Goal: Task Accomplishment & Management: Manage account settings

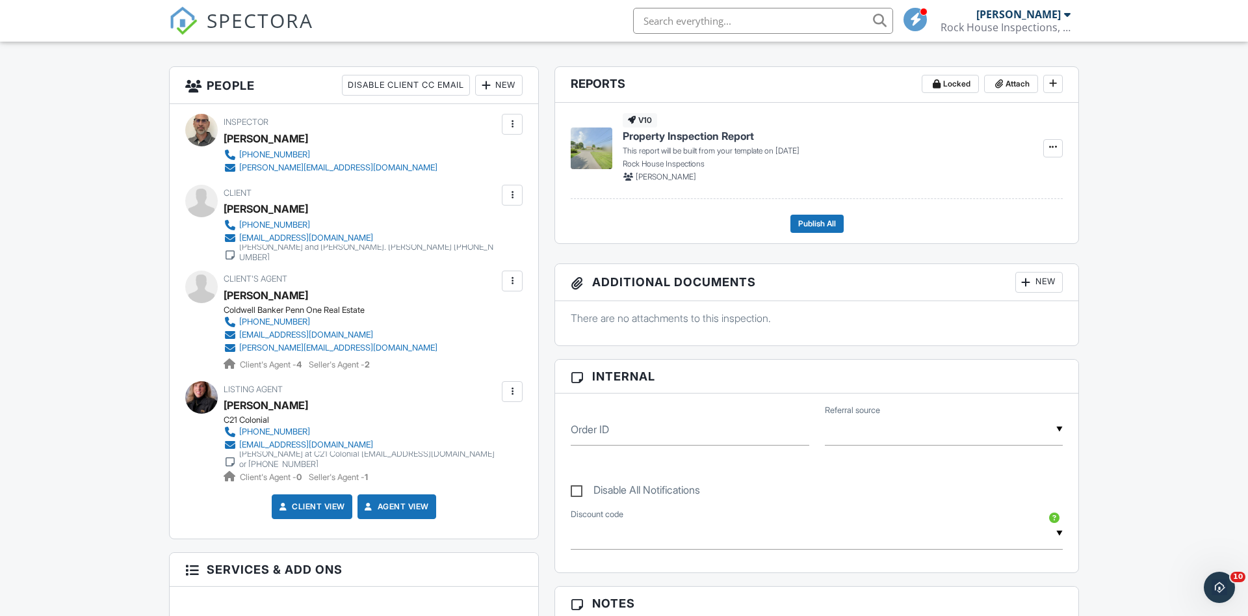
scroll to position [318, 0]
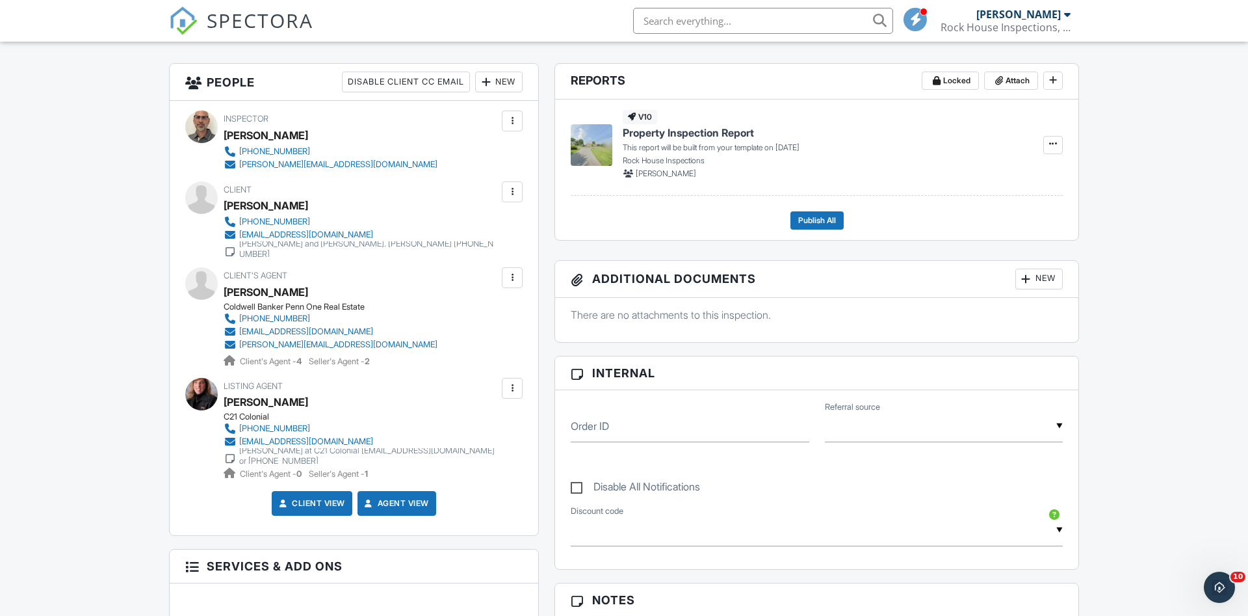
click at [514, 383] on div at bounding box center [512, 388] width 13 height 13
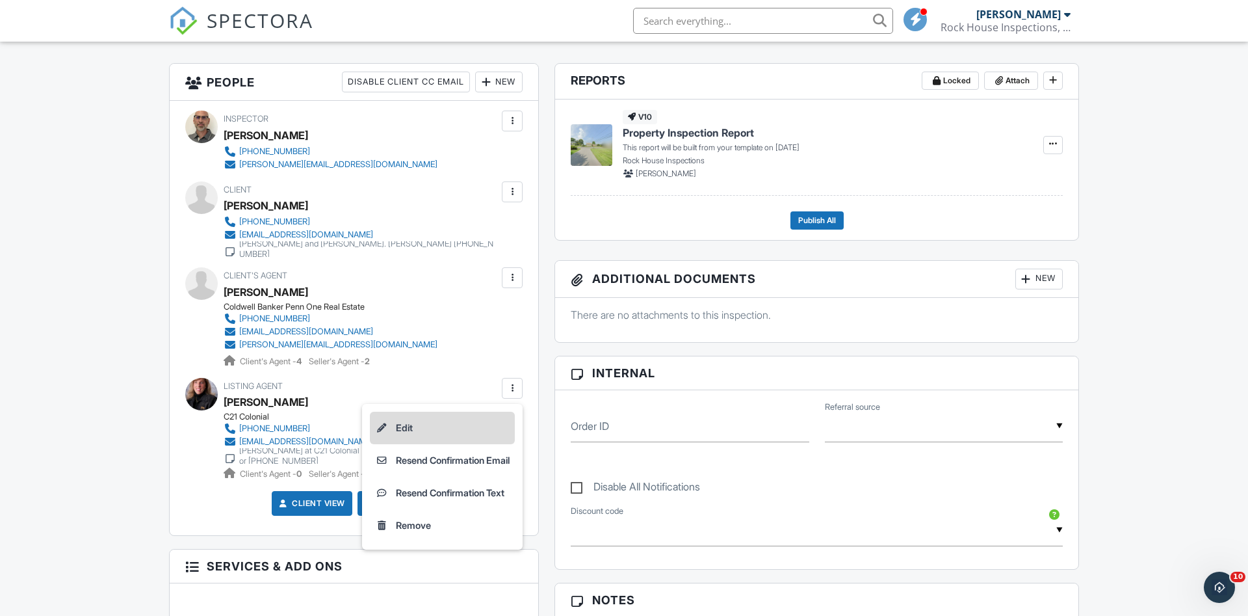
click at [413, 428] on li "Edit" at bounding box center [442, 428] width 145 height 33
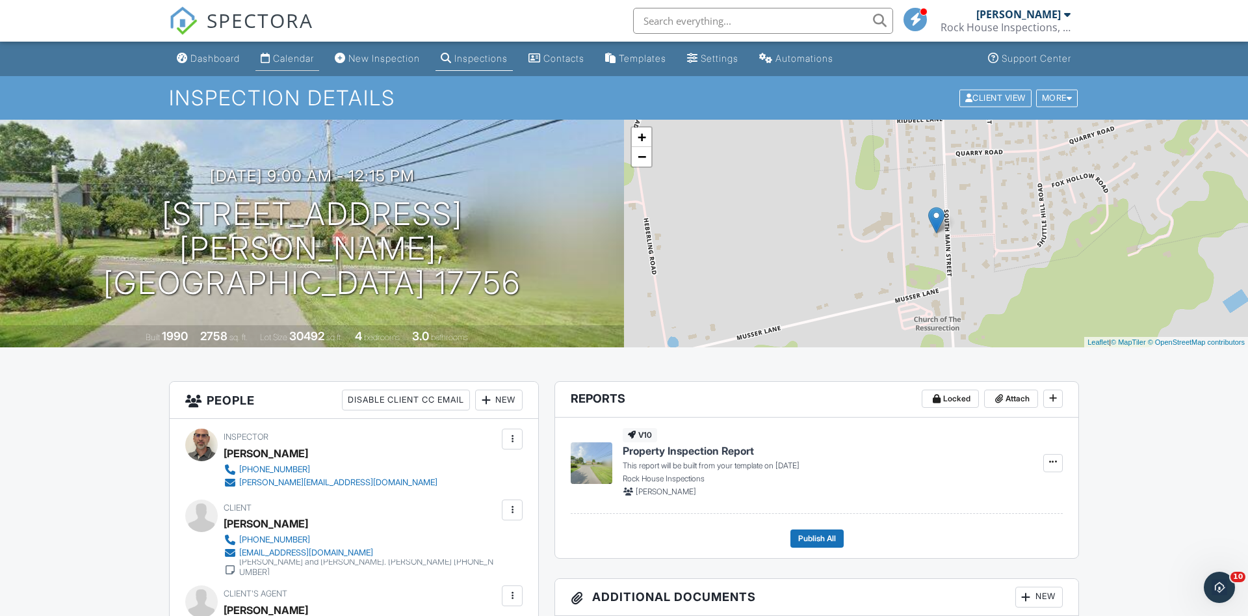
click at [295, 58] on div "Calendar" at bounding box center [293, 58] width 41 height 11
